Goal: Navigation & Orientation: Find specific page/section

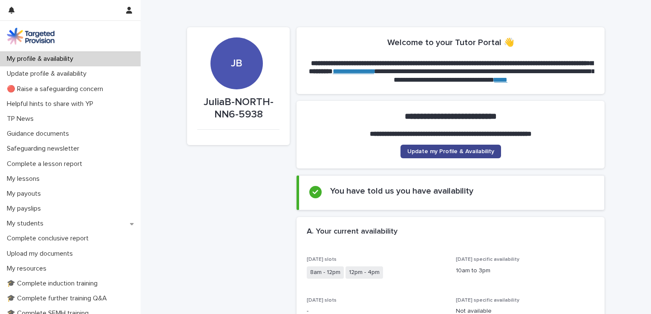
click at [474, 150] on span "Update my Profile & Availability" at bounding box center [450, 152] width 87 height 6
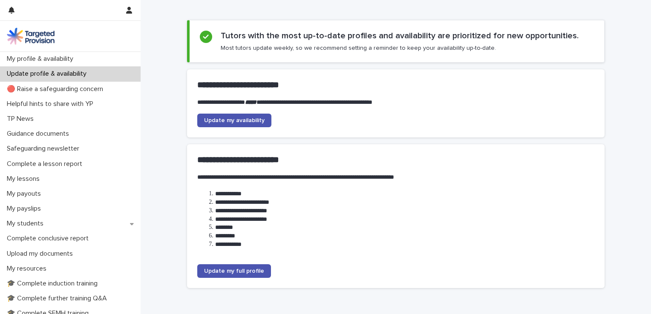
scroll to position [43, 0]
click at [244, 118] on span "Update my availability" at bounding box center [234, 120] width 60 height 6
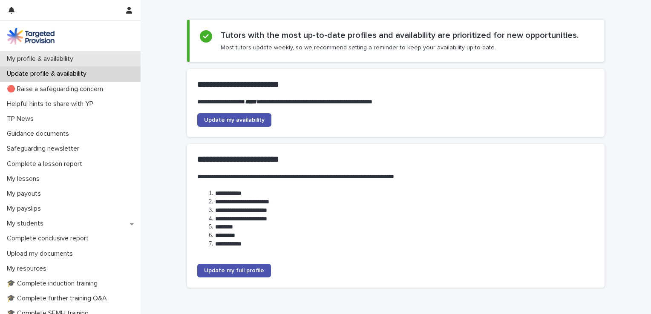
click at [63, 56] on p "My profile & availability" at bounding box center [41, 59] width 77 height 8
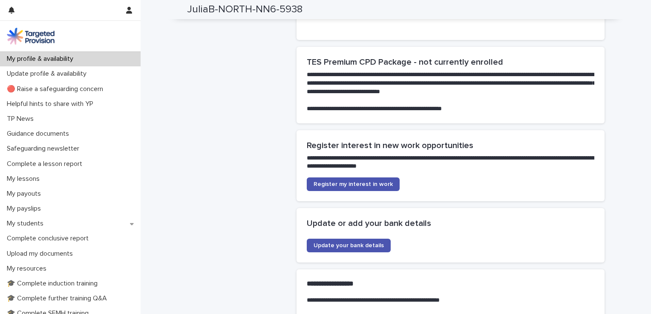
scroll to position [1874, 0]
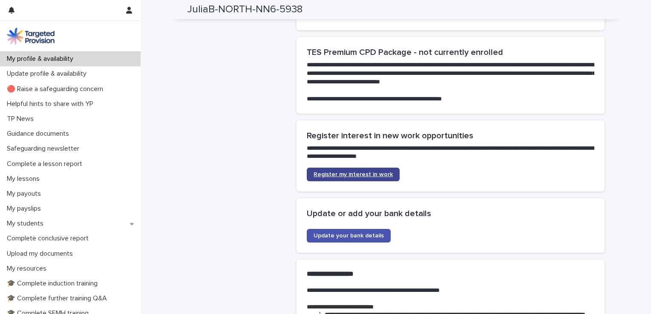
click at [322, 172] on span "Register my interest in work" at bounding box center [352, 175] width 79 height 6
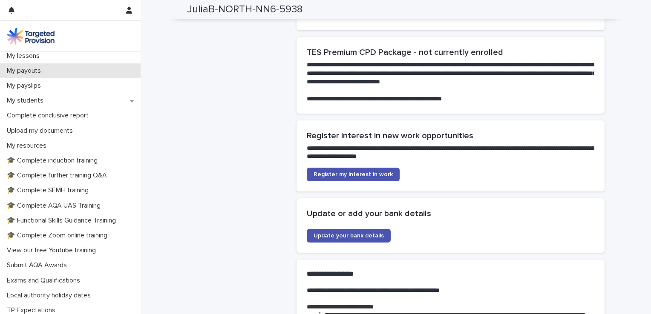
scroll to position [128, 0]
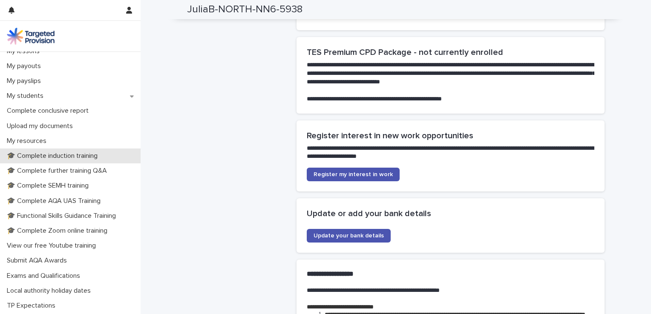
click at [99, 158] on p "🎓 Complete induction training" at bounding box center [53, 156] width 101 height 8
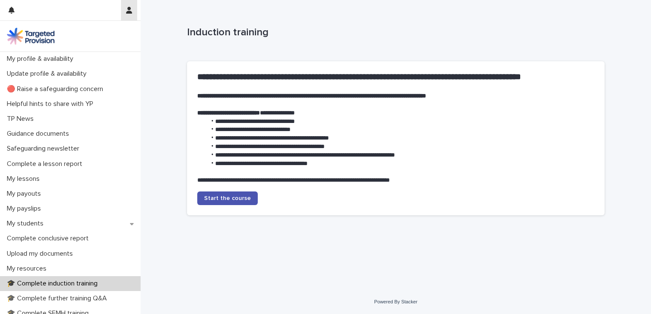
click at [130, 11] on icon "button" at bounding box center [129, 10] width 6 height 7
click at [130, 11] on div at bounding box center [325, 157] width 651 height 314
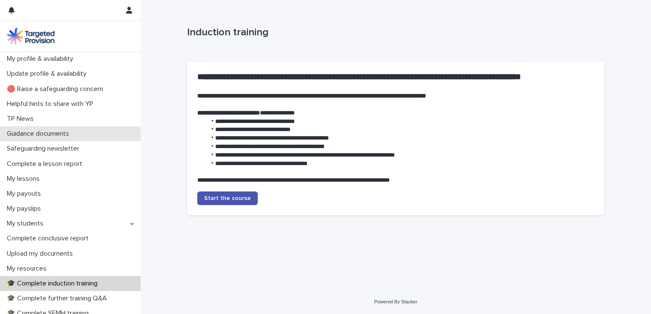
click at [43, 133] on p "Guidance documents" at bounding box center [39, 134] width 72 height 8
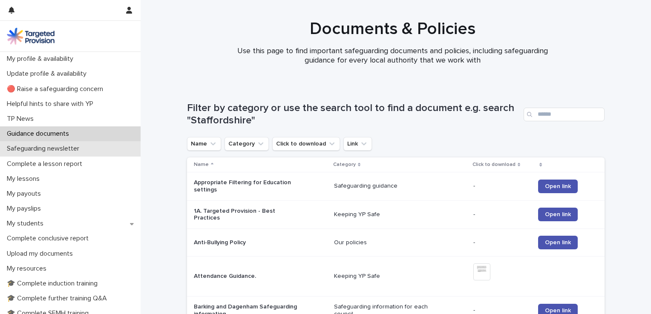
click at [40, 152] on p "Safeguarding newsletter" at bounding box center [44, 149] width 83 height 8
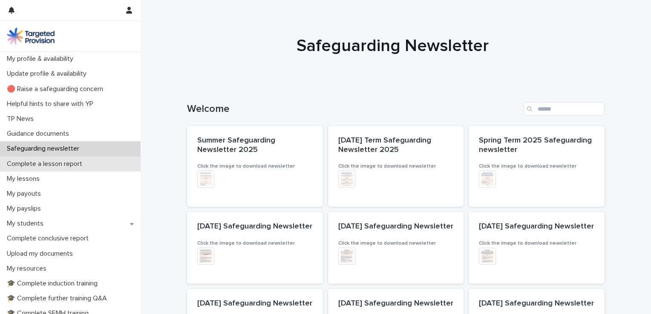
click at [42, 164] on p "Complete a lesson report" at bounding box center [46, 164] width 86 height 8
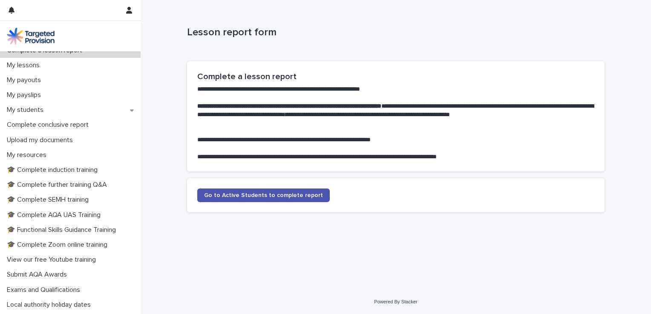
scroll to position [128, 0]
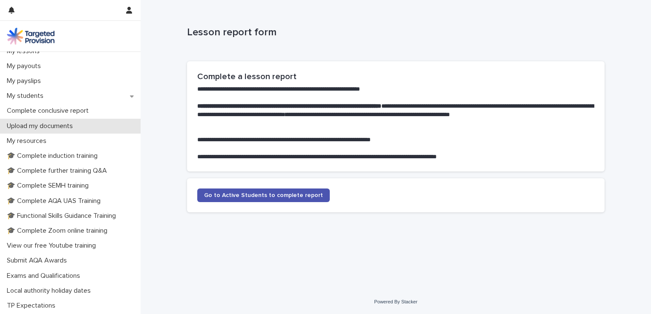
click at [90, 127] on div "Upload my documents" at bounding box center [70, 126] width 141 height 15
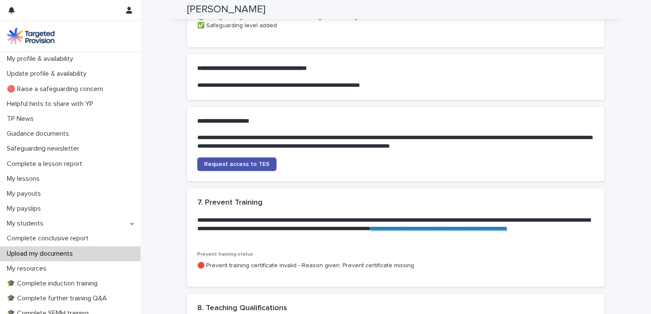
scroll to position [596, 0]
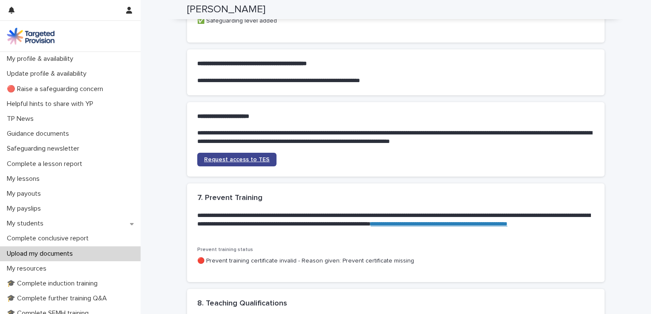
click at [245, 163] on span "Request access to TES" at bounding box center [237, 160] width 66 height 6
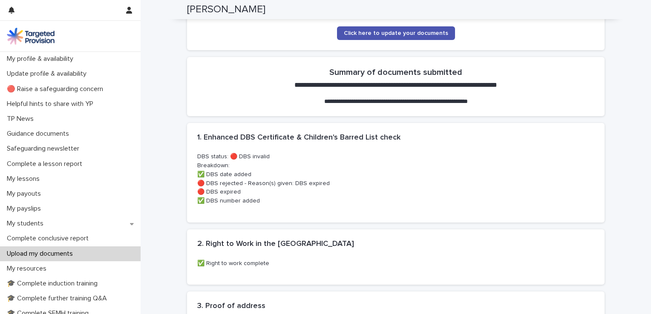
scroll to position [85, 0]
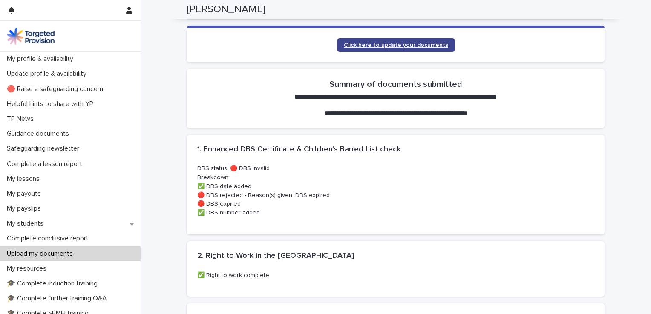
click at [409, 46] on span "Click here to update your documents" at bounding box center [396, 45] width 104 height 6
